Goal: Information Seeking & Learning: Understand process/instructions

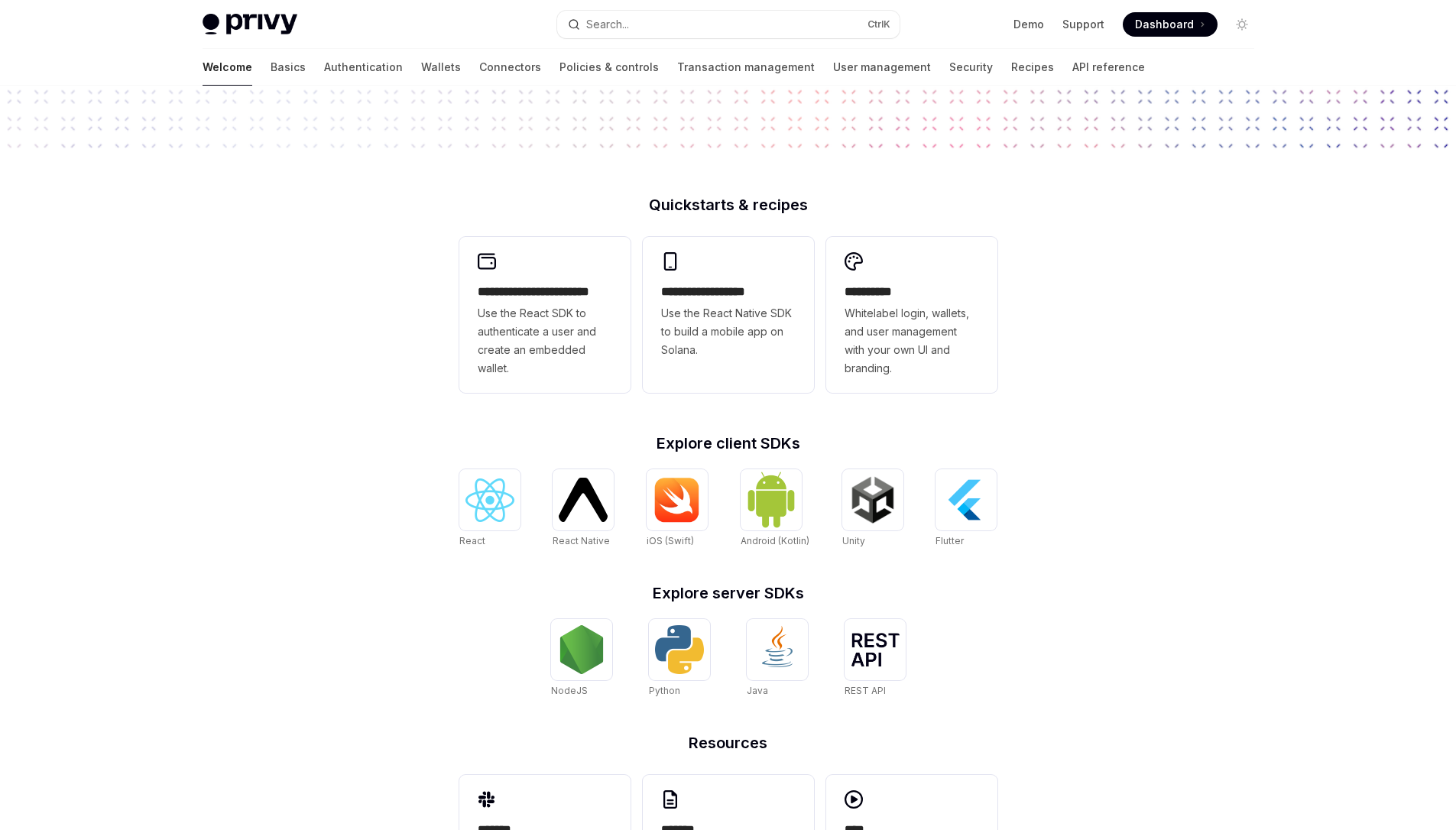
scroll to position [385, 0]
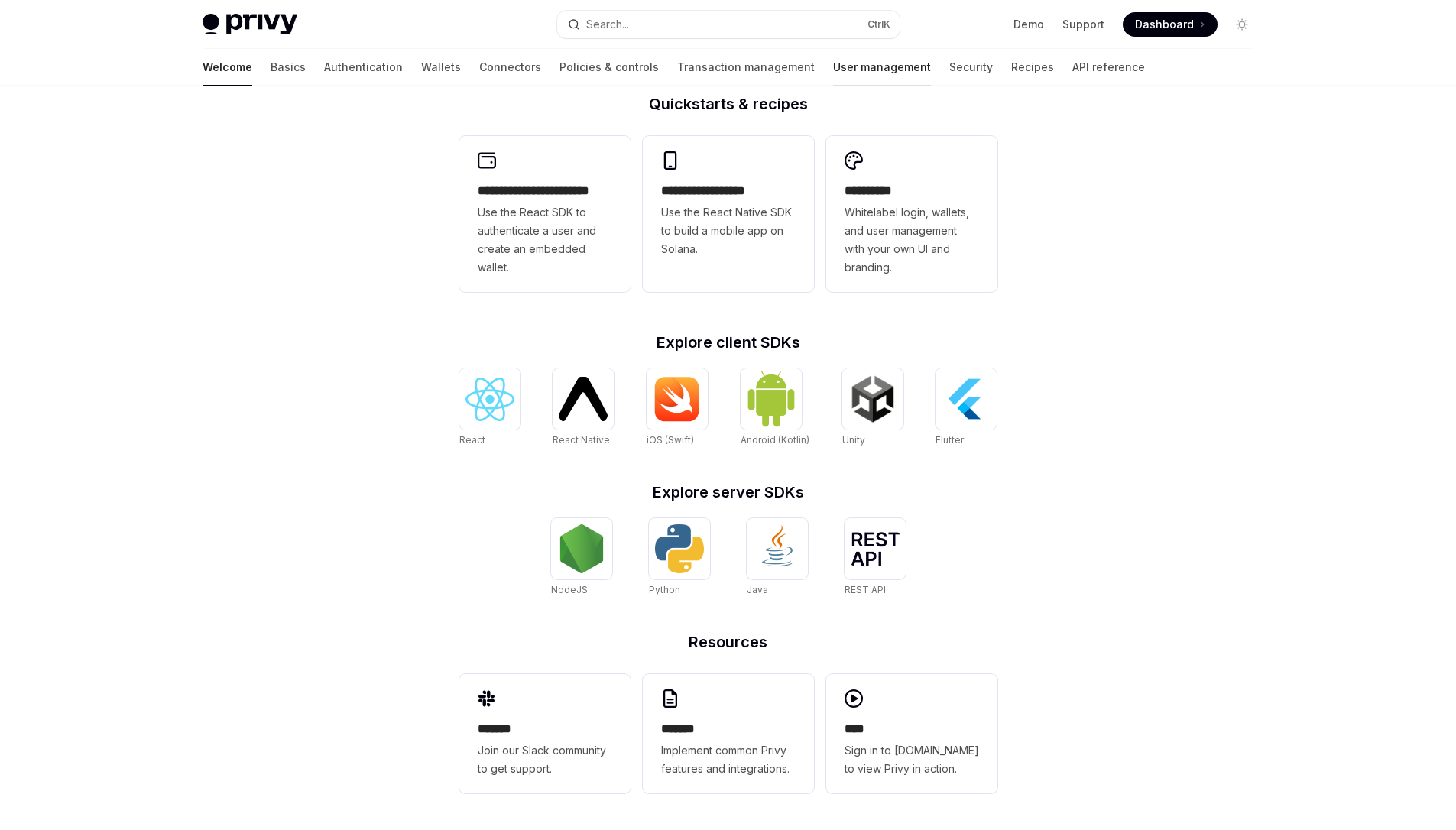
click at [833, 68] on link "User management" at bounding box center [882, 67] width 98 height 37
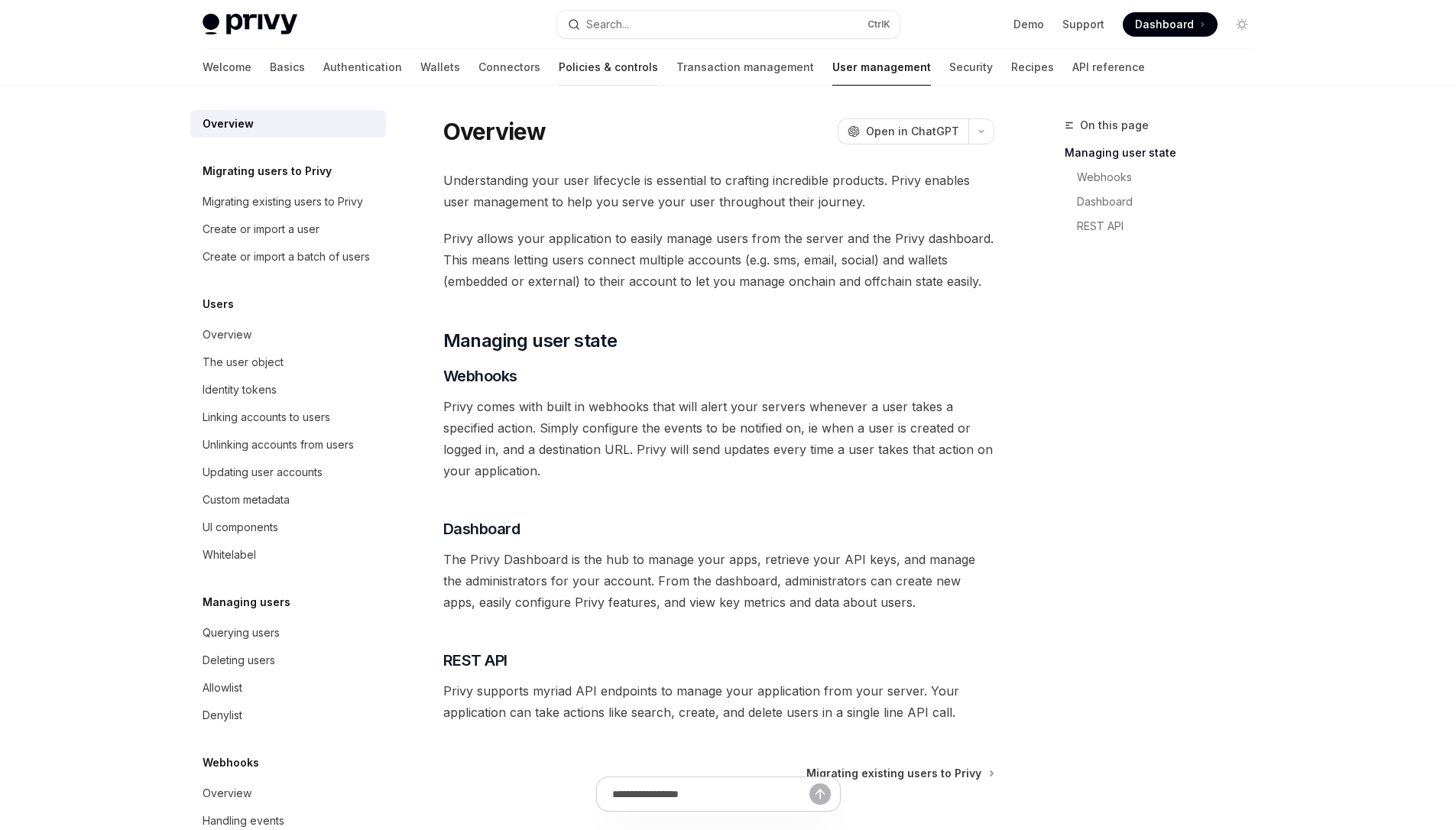
click at [558, 80] on link "Policies & controls" at bounding box center [607, 67] width 99 height 37
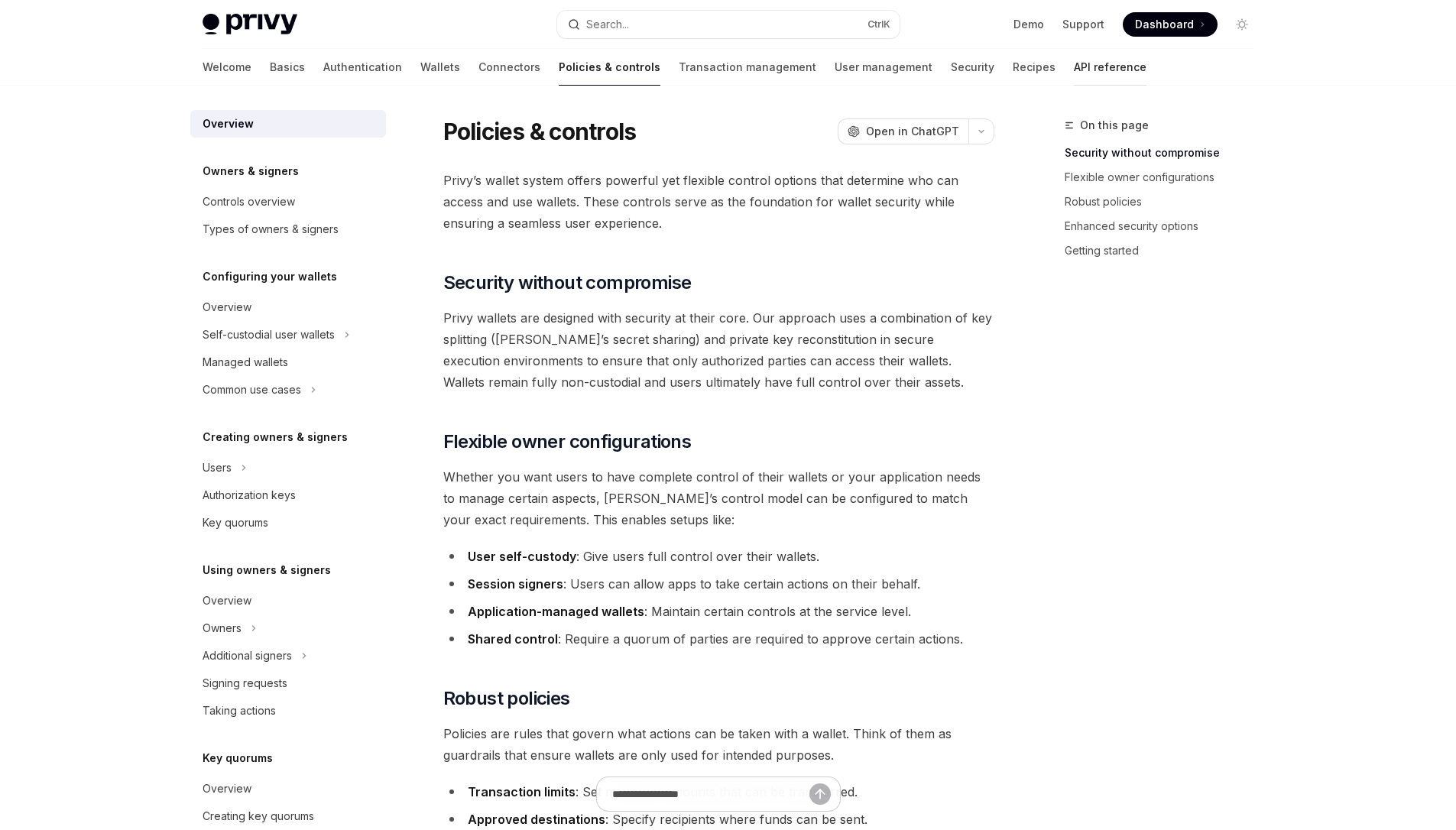
click at [1074, 77] on link "API reference" at bounding box center [1110, 67] width 73 height 37
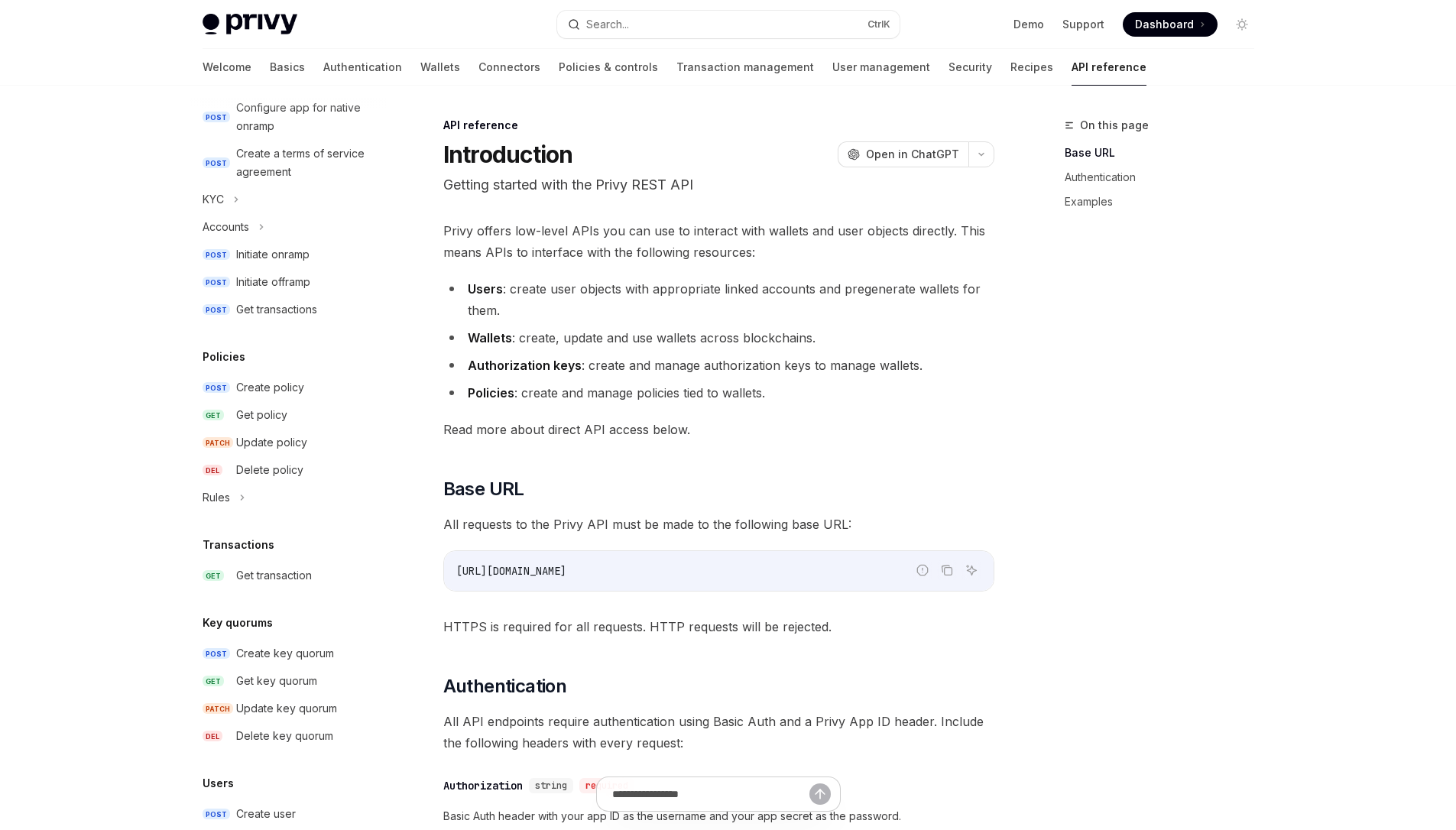
scroll to position [436, 0]
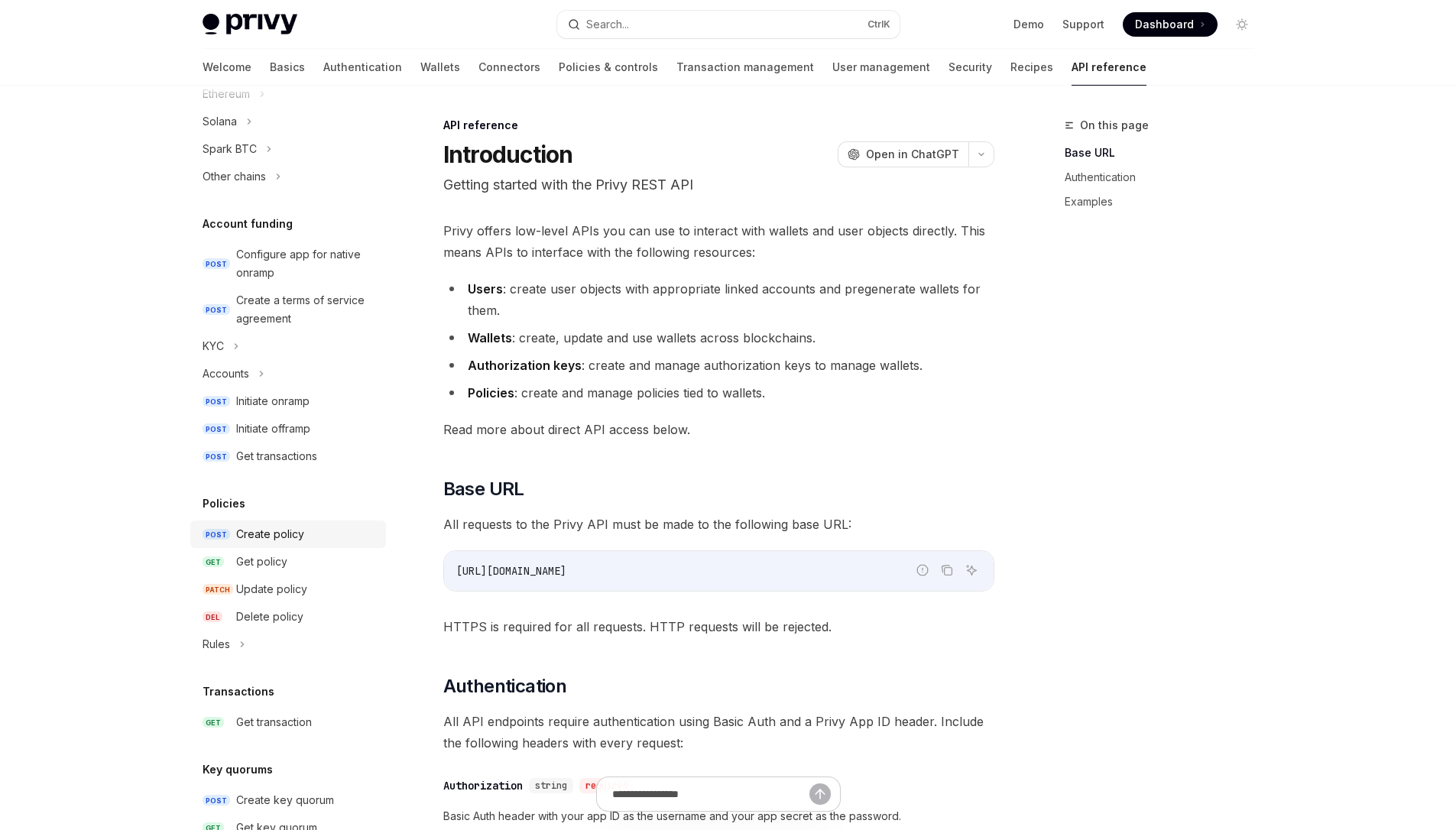
click at [256, 544] on link "POST Create policy" at bounding box center [288, 534] width 195 height 27
type textarea "*"
